Goal: Find specific page/section: Find specific page/section

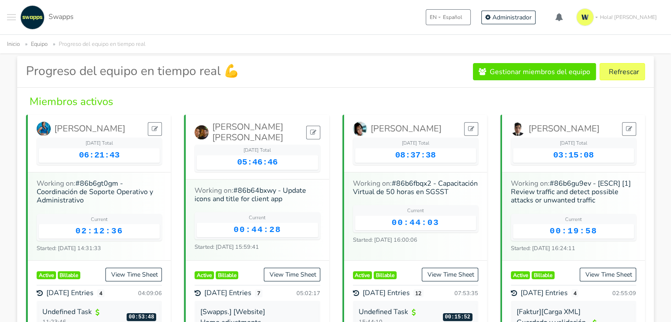
click at [635, 63] on button "Refrescar" at bounding box center [621, 71] width 45 height 17
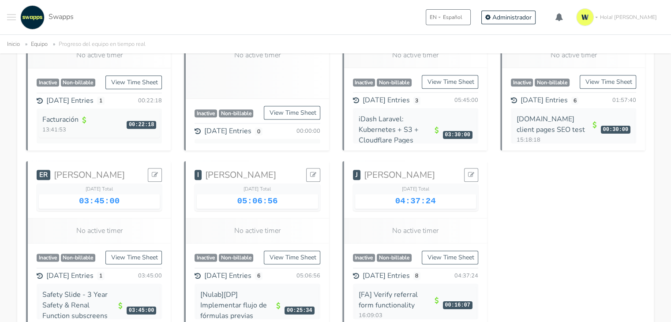
scroll to position [80, 0]
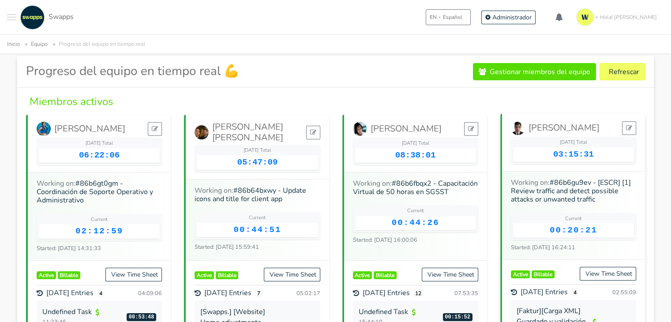
click at [496, 212] on div "[PERSON_NAME] [DATE] Total 03:15:31 Working on: #86b6gu9ev - [ESCR] [1] Review …" at bounding box center [572, 229] width 158 height 228
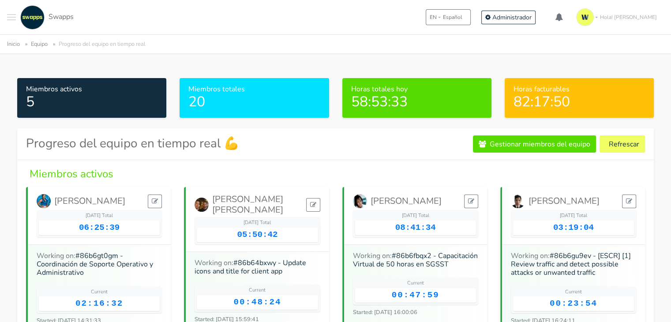
scroll to position [0, 0]
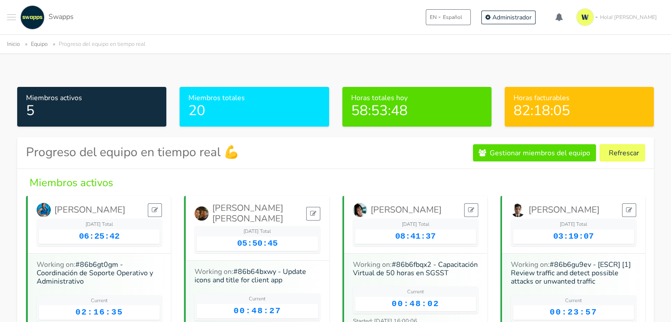
click at [16, 19] on div ".cls-1 { fill: #F15CFF; } .cls-2 { fill: #9a9a9a; } Clientes Contratos Espacios…" at bounding box center [40, 17] width 67 height 24
click at [14, 19] on span "Toggle navigation menu" at bounding box center [11, 19] width 9 height 1
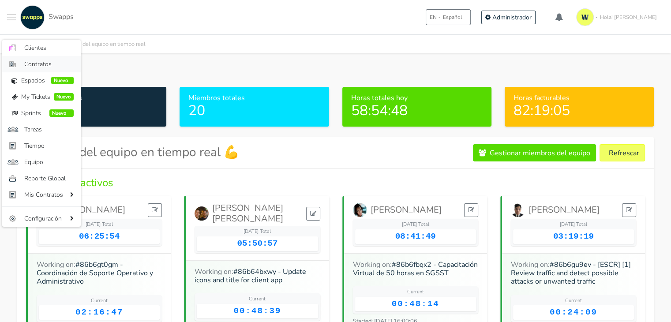
click at [41, 62] on span "Contratos" at bounding box center [48, 64] width 49 height 9
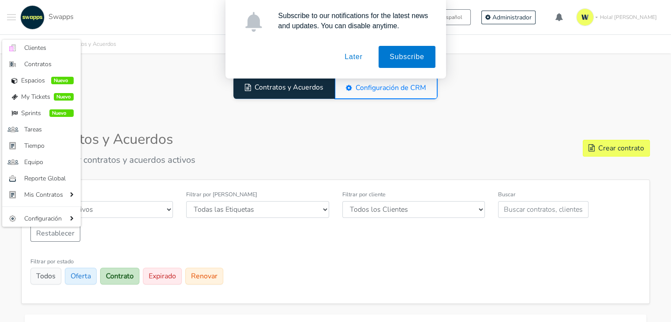
click at [34, 50] on div "Subscribe to our notifications for the latest news and updates. You can disable…" at bounding box center [335, 39] width 671 height 78
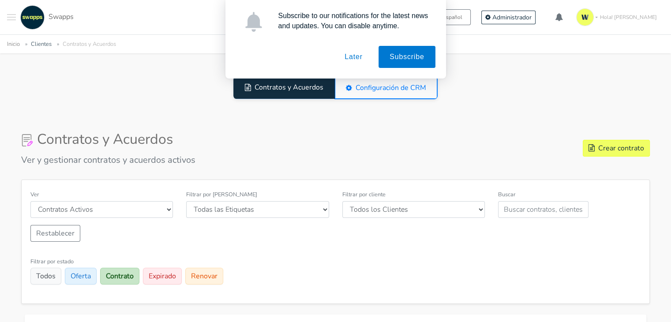
click at [355, 60] on button "Later" at bounding box center [353, 57] width 40 height 22
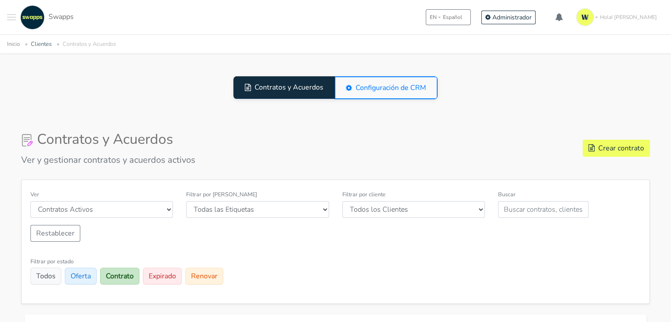
click at [11, 17] on span "Toggle navigation menu" at bounding box center [11, 17] width 9 height 1
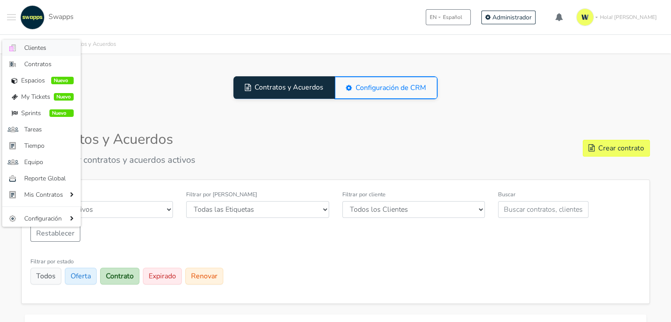
click at [58, 50] on span "Clientes" at bounding box center [48, 47] width 49 height 9
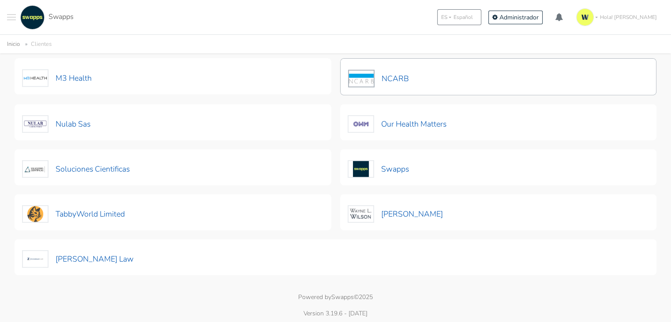
scroll to position [328, 0]
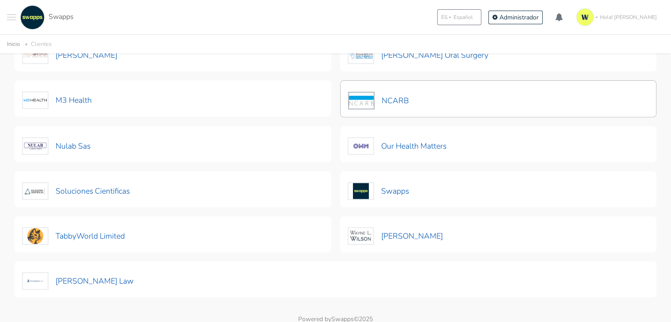
drag, startPoint x: 639, startPoint y: 153, endPoint x: 646, endPoint y: 112, distance: 42.4
click at [641, 142] on div "Our Health Matters" at bounding box center [498, 144] width 317 height 36
drag, startPoint x: 646, startPoint y: 112, endPoint x: 651, endPoint y: 79, distance: 32.7
click at [649, 90] on div "Analizar y Lombana S.A.S Nuevo contrato Ver Cliente Editar Cliente Soporte Anal…" at bounding box center [335, 54] width 650 height 496
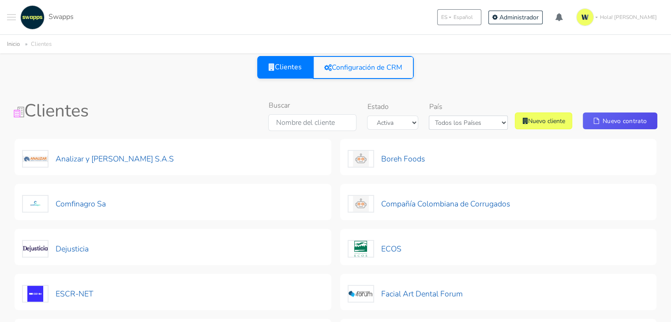
scroll to position [44, 0]
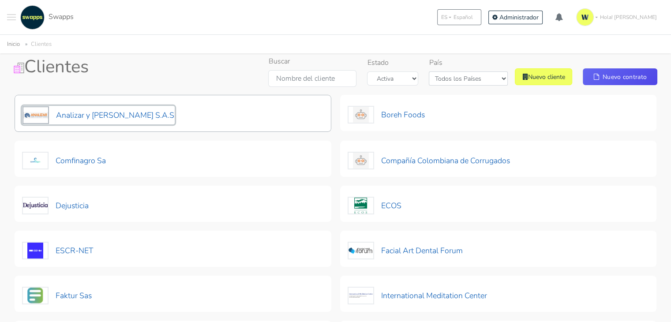
click at [121, 115] on button "Analizar y [PERSON_NAME] S.A.S" at bounding box center [98, 115] width 153 height 19
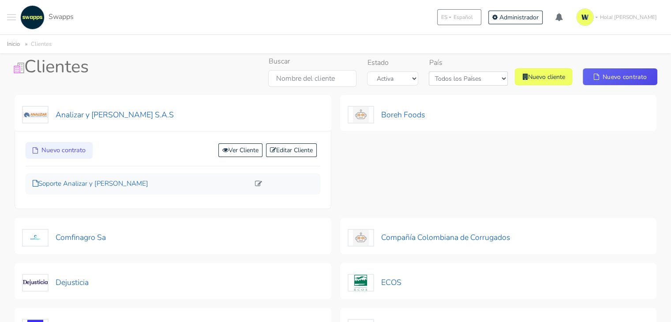
click at [76, 186] on p "Soporte Analizar y [PERSON_NAME]" at bounding box center [141, 184] width 217 height 10
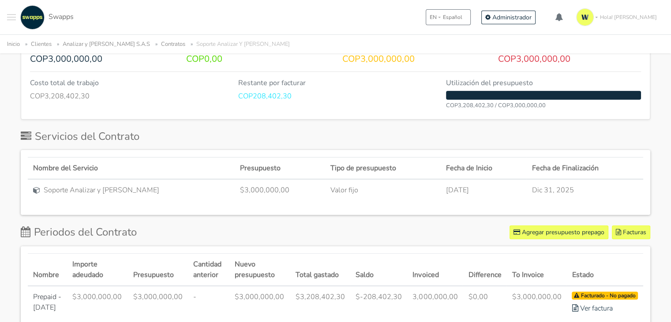
scroll to position [102, 0]
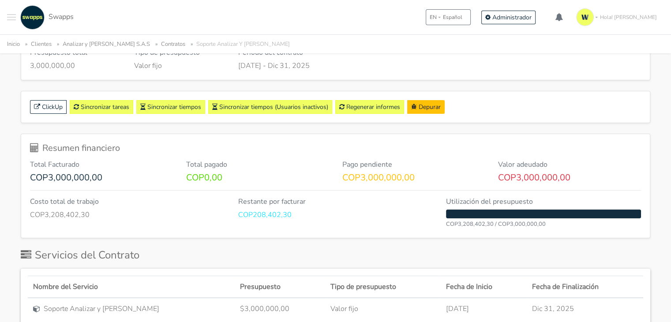
drag, startPoint x: 673, startPoint y: 34, endPoint x: 677, endPoint y: 38, distance: 5.6
click at [670, 67] on html ".cls-1 { fill: #F15CFF; } .cls-2 { fill: #9a9a9a; } Clientes Contratos Espacios…" at bounding box center [335, 290] width 671 height 845
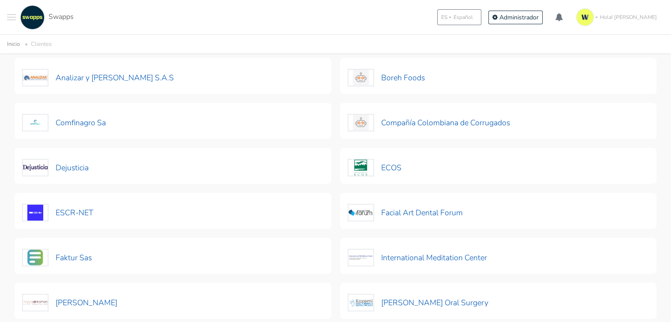
scroll to position [93, 0]
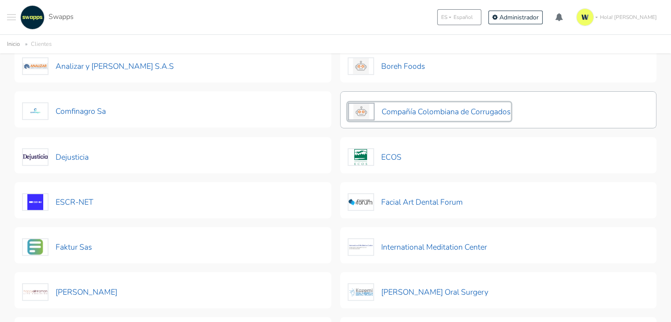
click at [461, 119] on button "Compañía Colombiana de Corrugados" at bounding box center [428, 111] width 163 height 19
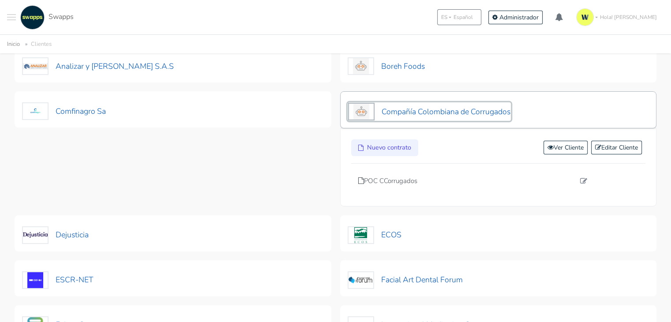
click at [461, 119] on button "Compañía Colombiana de Corrugados" at bounding box center [428, 111] width 163 height 19
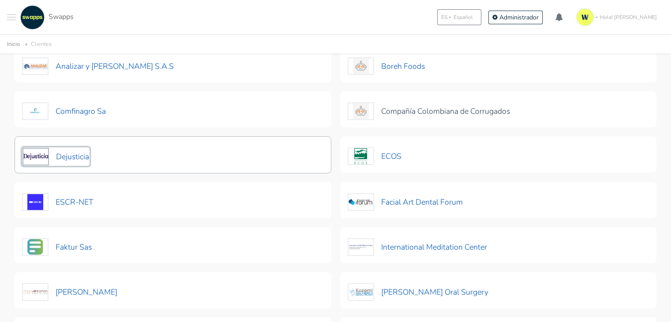
click at [68, 157] on button "Dejusticia" at bounding box center [55, 156] width 67 height 19
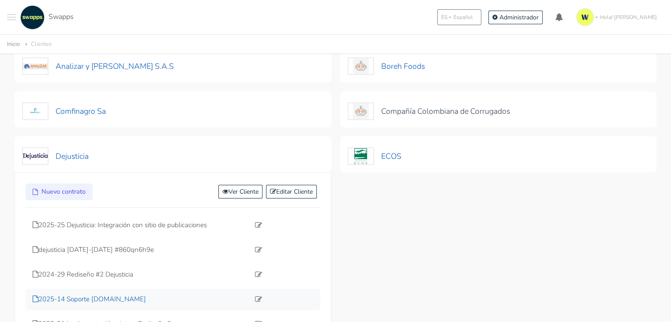
click at [104, 300] on p "2025-14 Soporte dejusticia.org" at bounding box center [141, 299] width 217 height 10
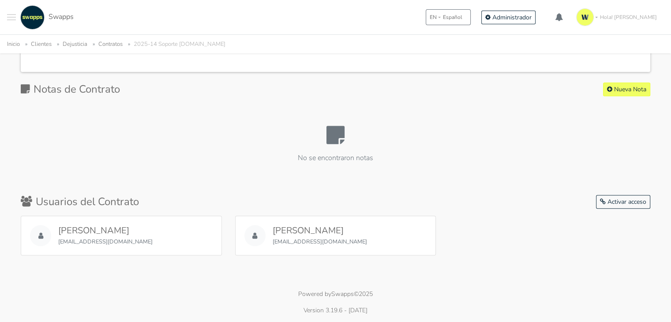
scroll to position [817, 0]
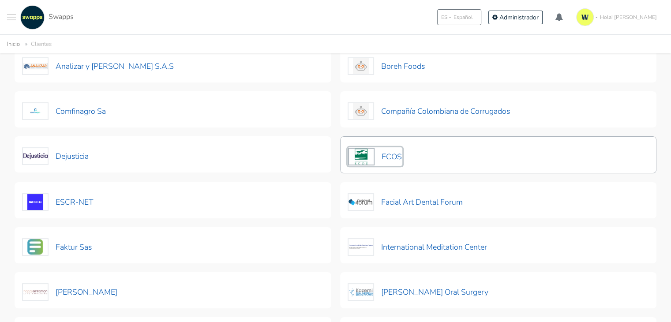
click at [399, 155] on button "ECOS" at bounding box center [374, 156] width 55 height 19
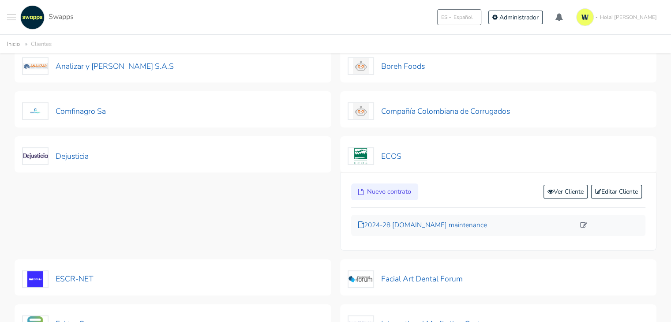
click at [445, 222] on p "2024-28 [DOMAIN_NAME] maintenance" at bounding box center [466, 225] width 217 height 10
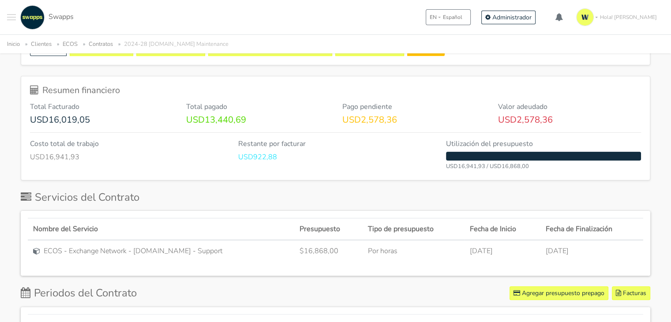
scroll to position [234, 0]
